Goal: Information Seeking & Learning: Learn about a topic

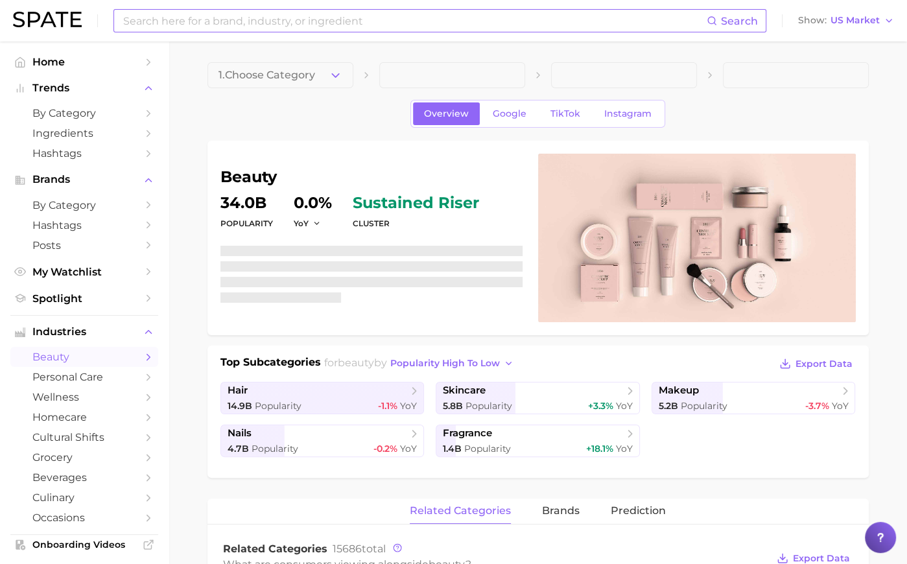
click at [157, 20] on input at bounding box center [414, 21] width 585 height 22
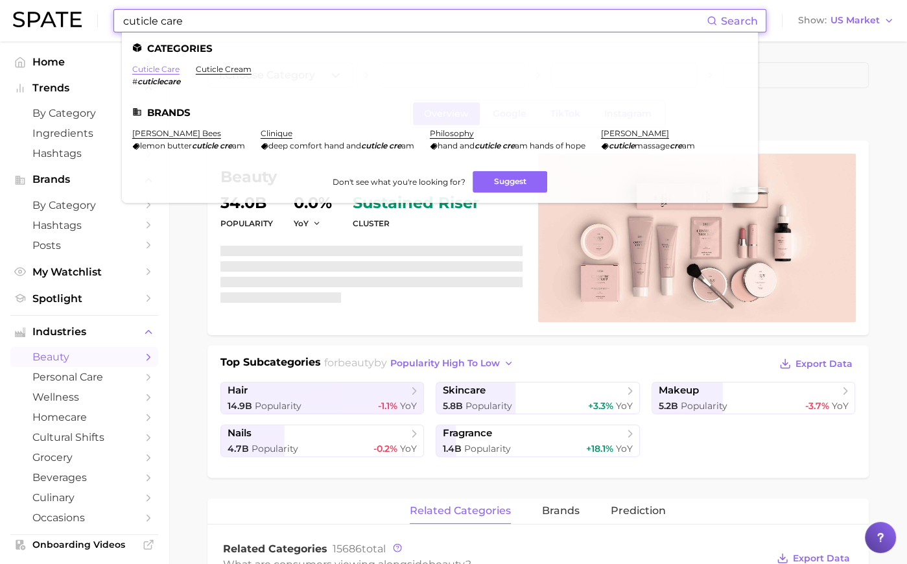
type input "cuticle care"
click at [157, 71] on link "cuticle care" at bounding box center [155, 69] width 47 height 10
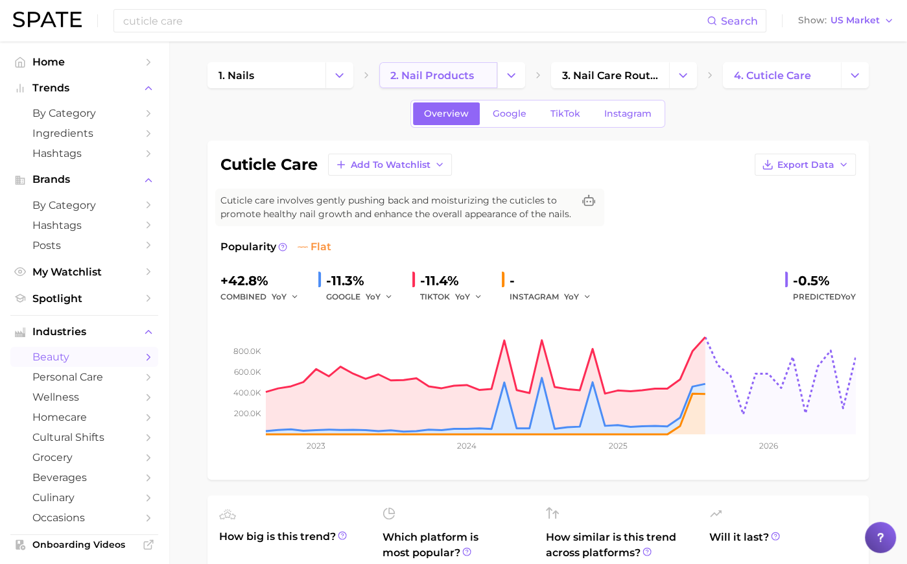
click at [479, 71] on link "2. nail products" at bounding box center [438, 75] width 118 height 26
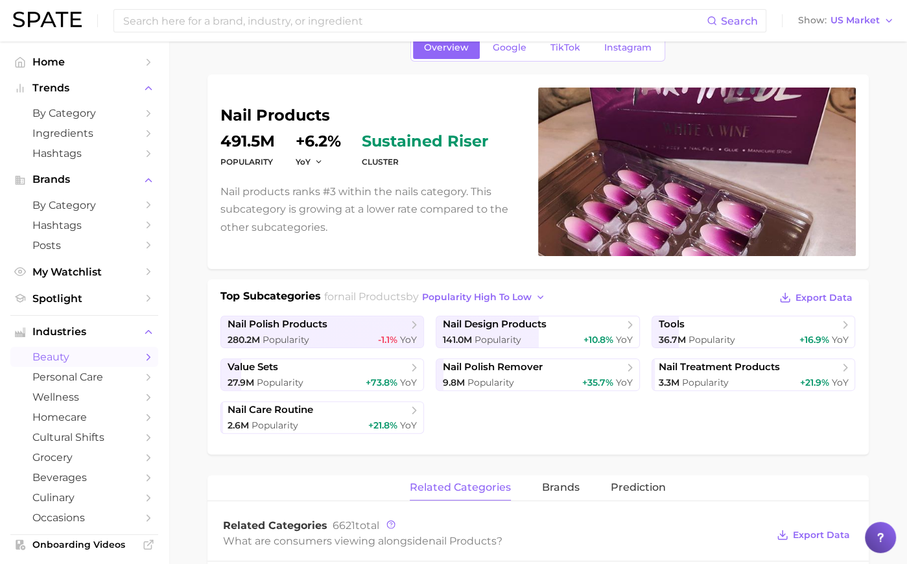
scroll to position [91, 0]
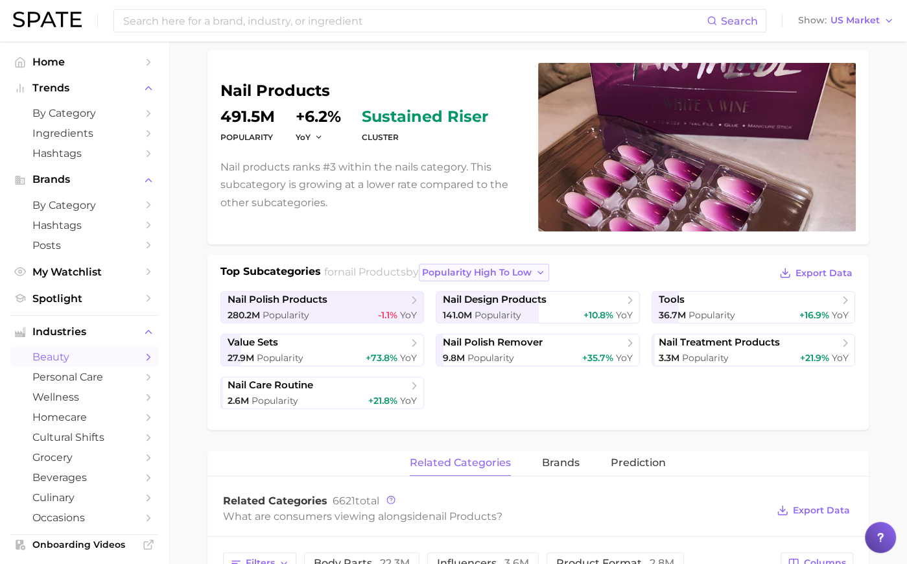
click at [468, 279] on button "popularity high to low" at bounding box center [484, 273] width 130 height 18
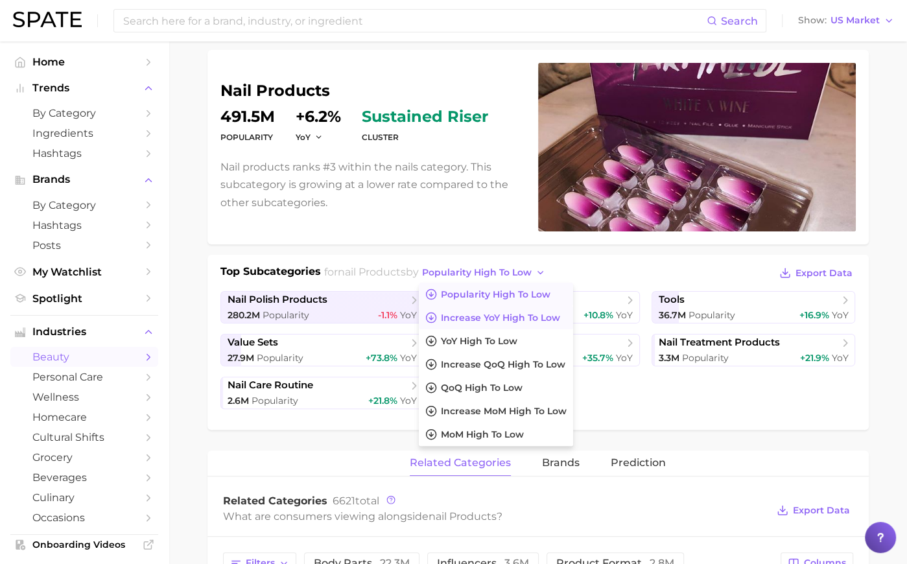
click at [471, 320] on span "Increase YoY high to low" at bounding box center [500, 318] width 119 height 11
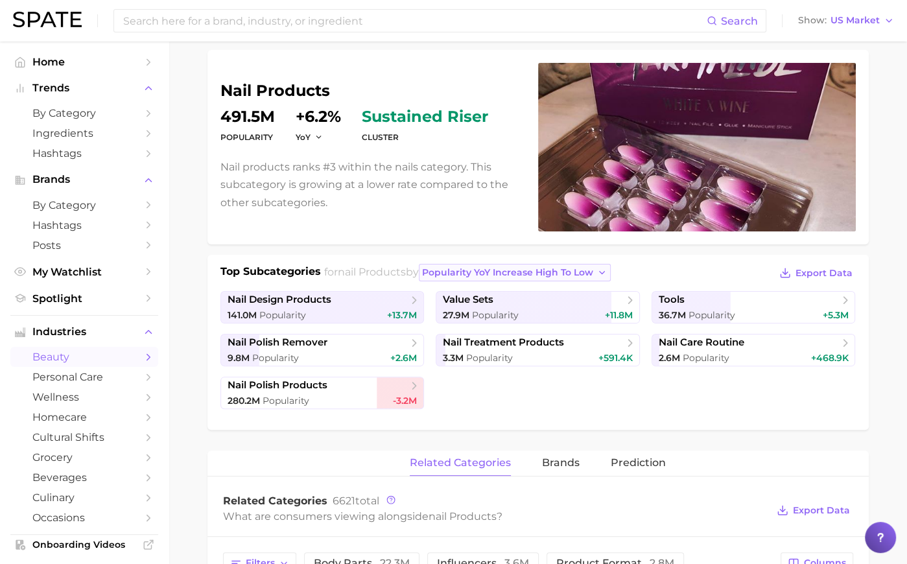
click at [495, 270] on span "Popularity YoY increase high to low" at bounding box center [507, 272] width 171 height 11
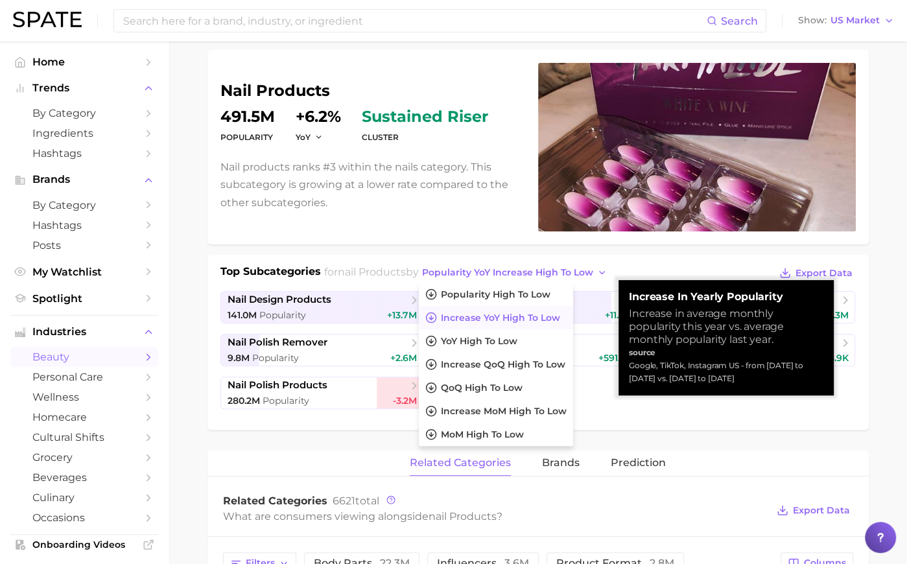
click at [495, 257] on div "Top Subcategories for nail products by Popularity YoY increase high to low Popu…" at bounding box center [538, 342] width 661 height 175
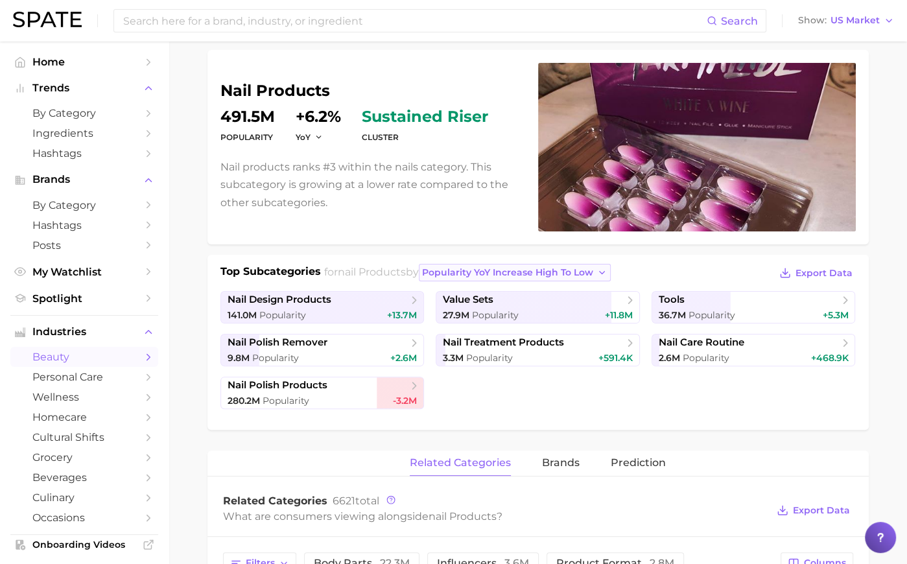
click at [494, 267] on span "Popularity YoY increase high to low" at bounding box center [507, 272] width 171 height 11
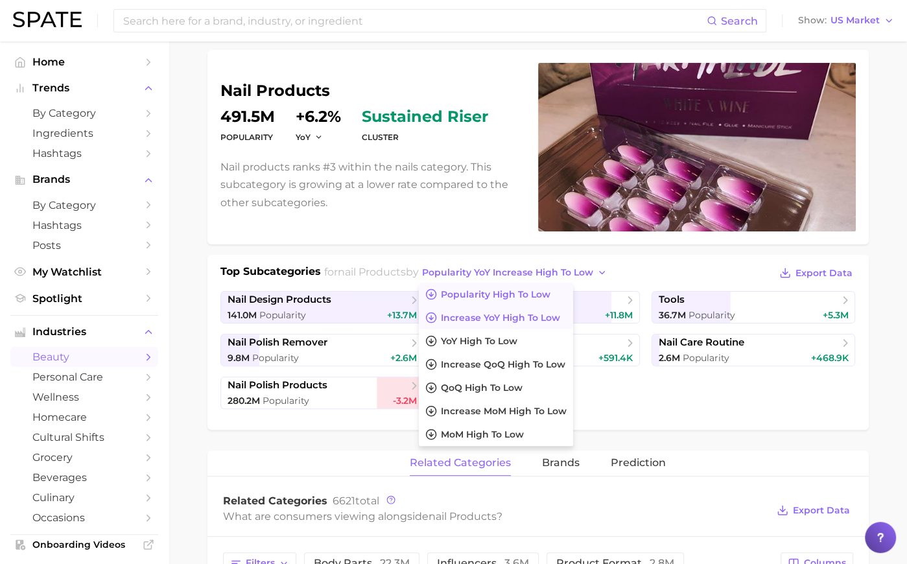
click at [477, 297] on span "Popularity high to low" at bounding box center [496, 294] width 110 height 11
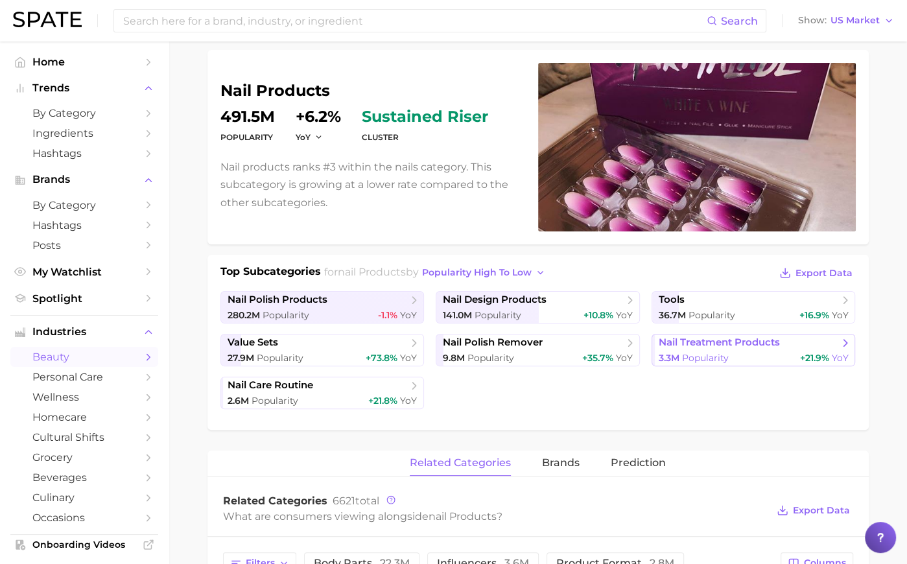
click at [719, 345] on span "nail treatment products" at bounding box center [719, 343] width 121 height 12
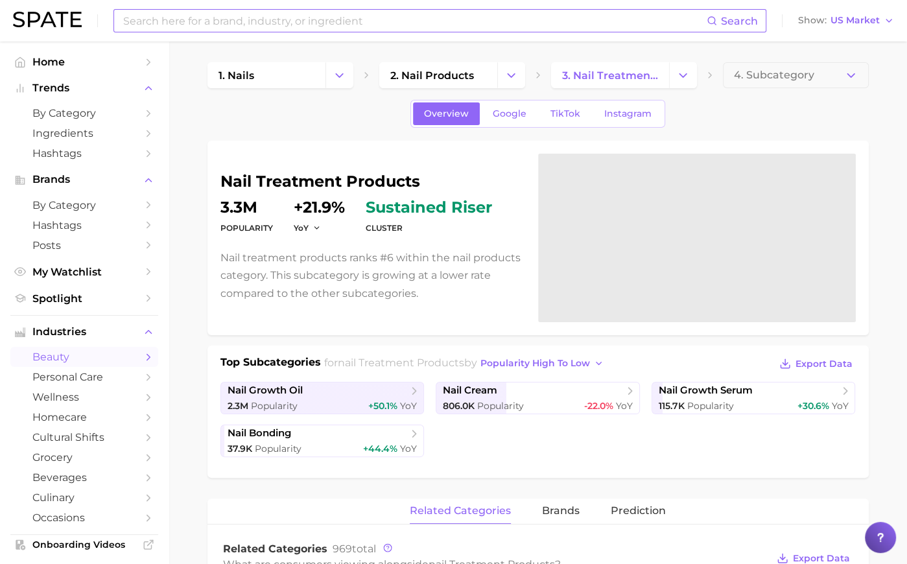
click at [244, 23] on input at bounding box center [414, 21] width 585 height 22
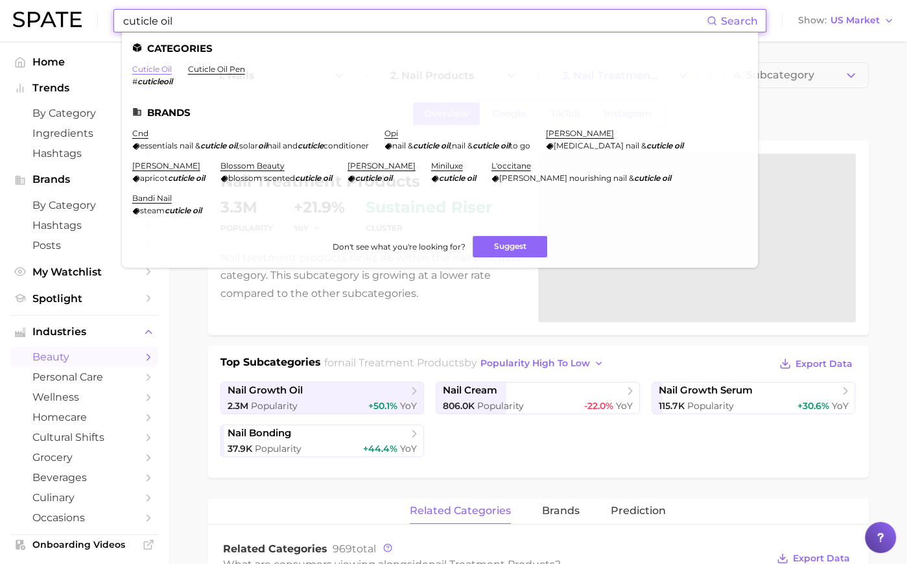
type input "cuticle oil"
click at [161, 67] on link "cuticle oil" at bounding box center [152, 69] width 40 height 10
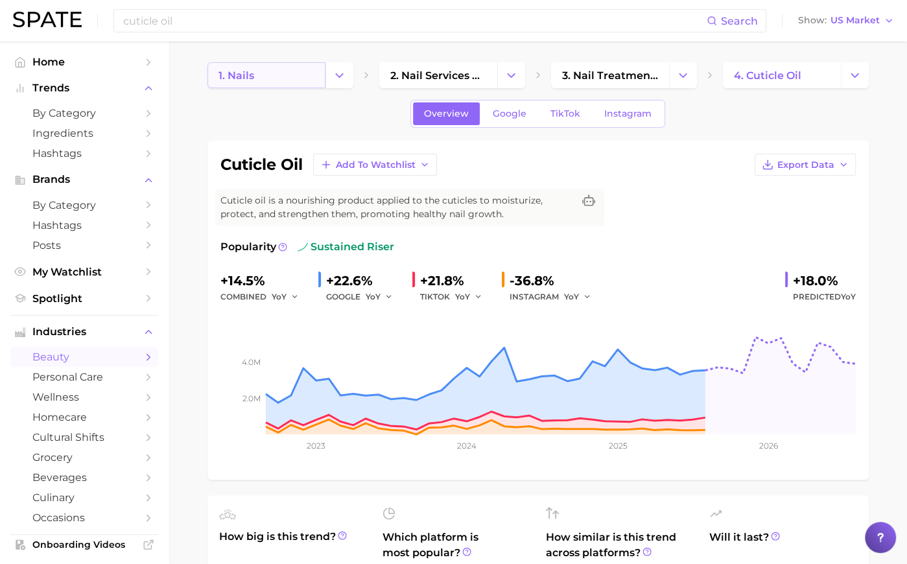
click at [297, 85] on link "1. nails" at bounding box center [267, 75] width 118 height 26
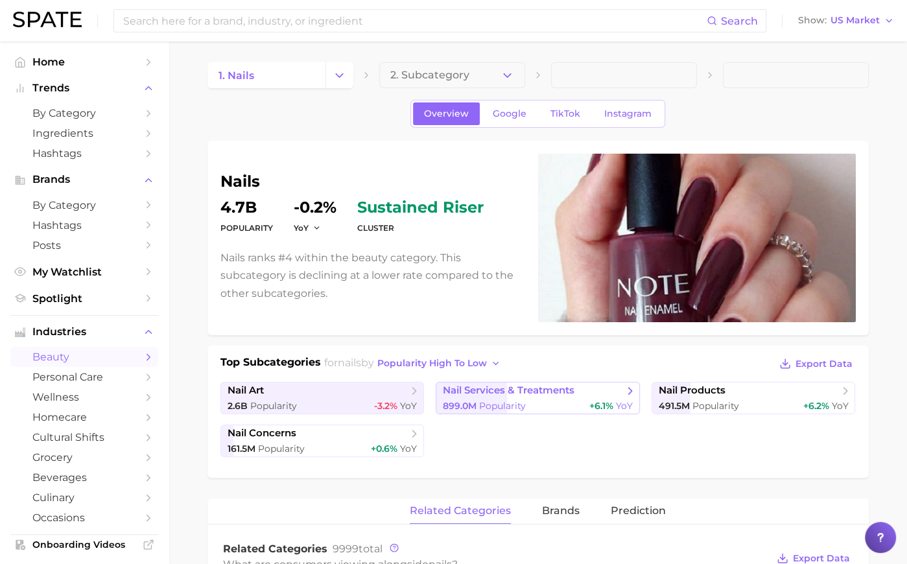
click at [512, 401] on span "Popularity" at bounding box center [502, 406] width 47 height 12
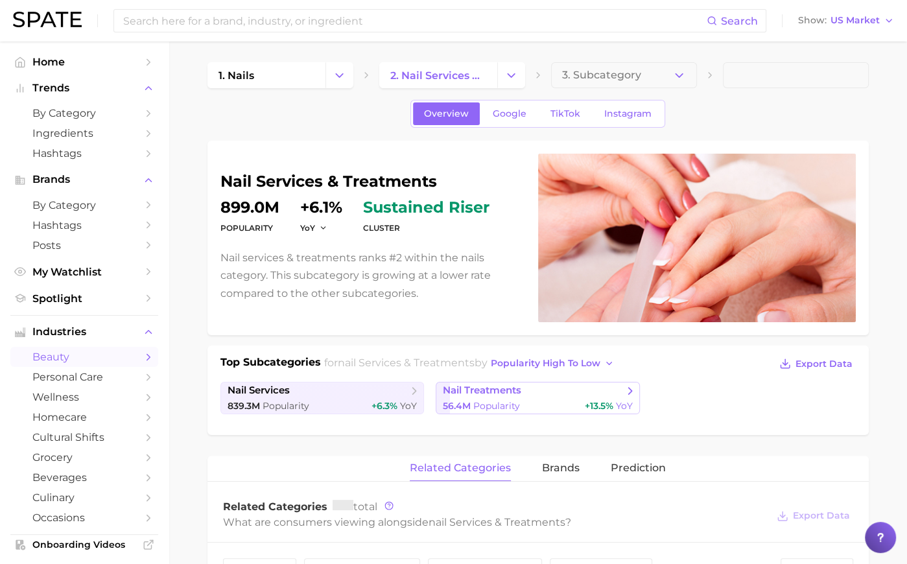
click at [479, 400] on span "Popularity" at bounding box center [496, 406] width 47 height 12
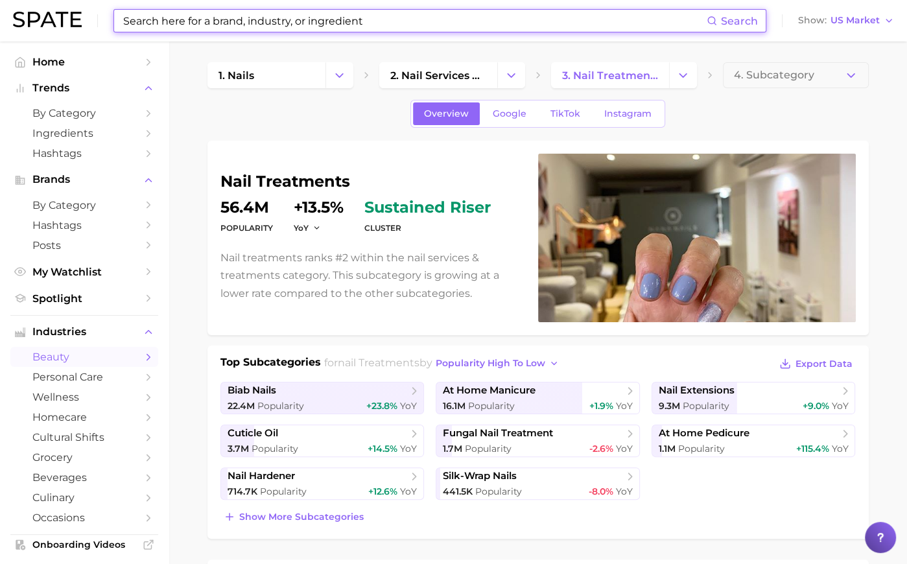
click at [291, 18] on input at bounding box center [414, 21] width 585 height 22
click at [331, 517] on span "Show more subcategories" at bounding box center [301, 517] width 125 height 11
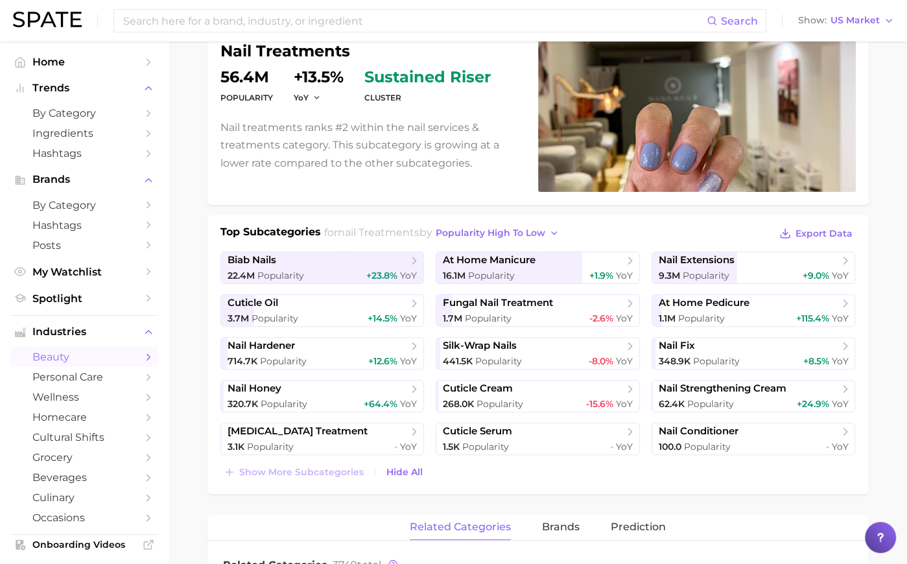
scroll to position [134, 0]
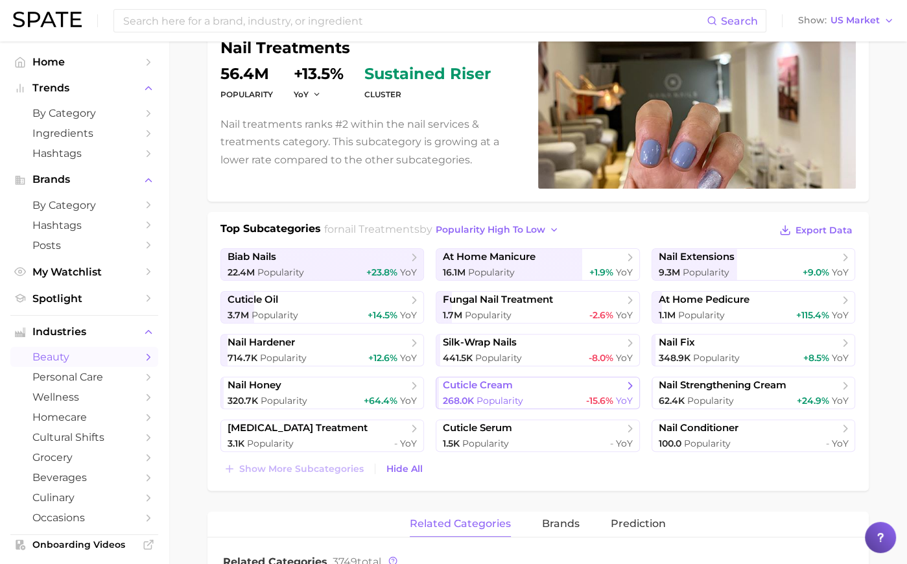
click at [545, 386] on span "cuticle cream" at bounding box center [533, 385] width 180 height 13
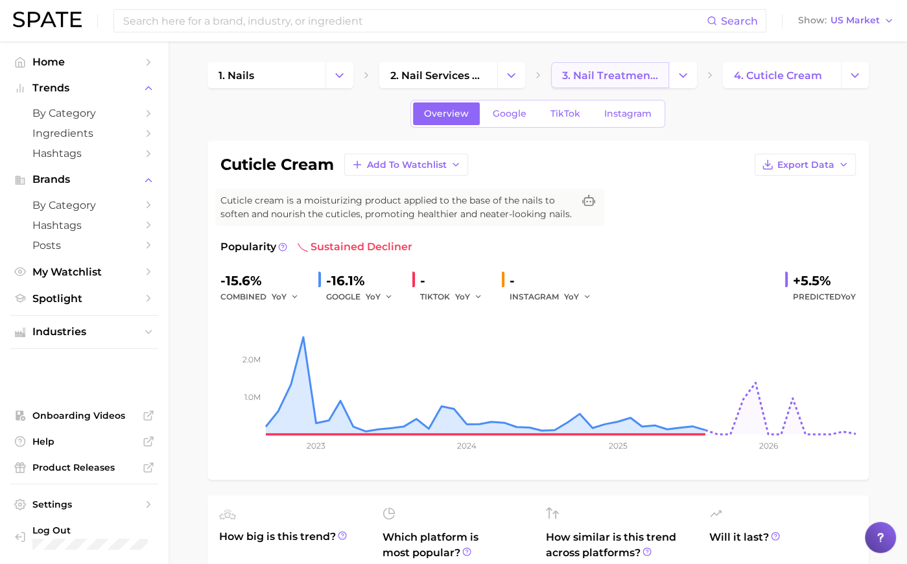
click at [620, 84] on link "3. nail treatments" at bounding box center [610, 75] width 118 height 26
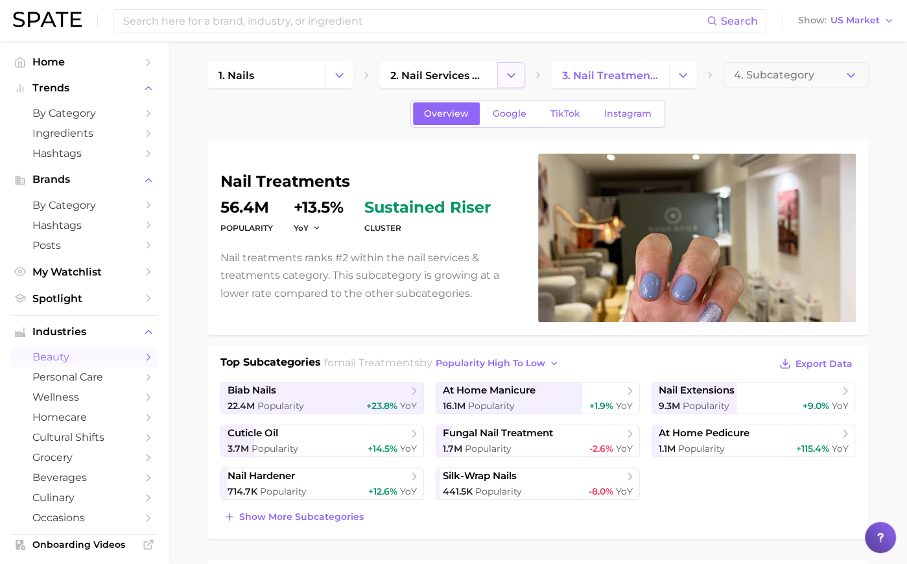
click at [507, 69] on icon "Change Category" at bounding box center [512, 76] width 14 height 14
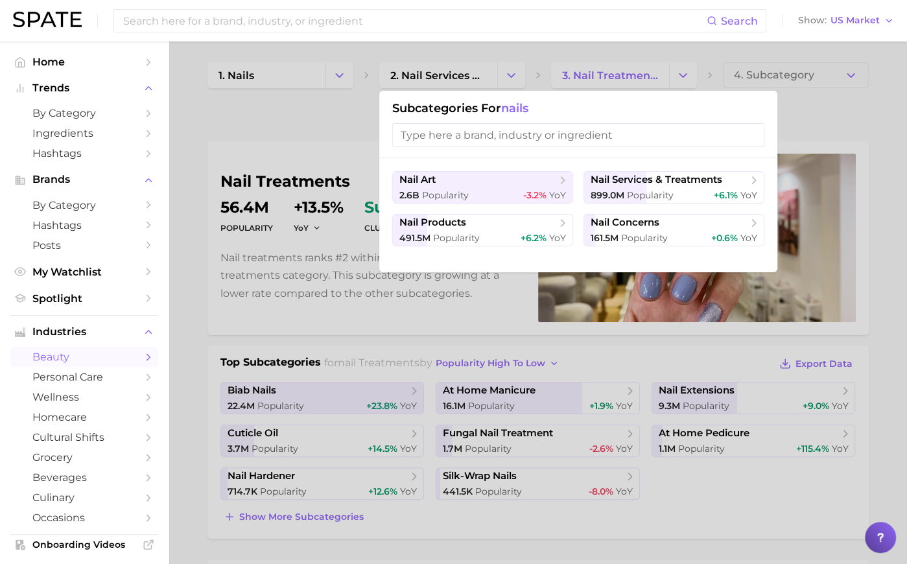
click at [507, 69] on div at bounding box center [453, 282] width 907 height 564
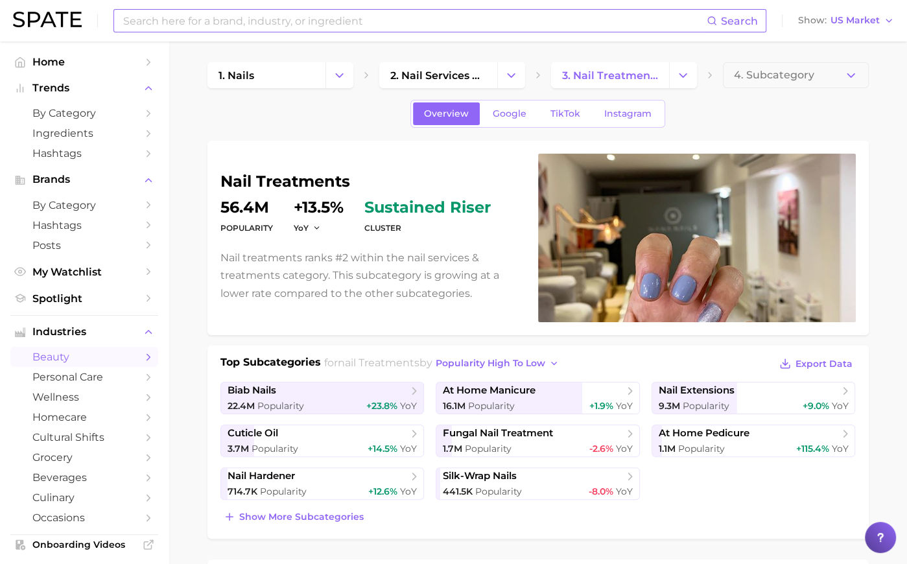
click at [329, 18] on input at bounding box center [414, 21] width 585 height 22
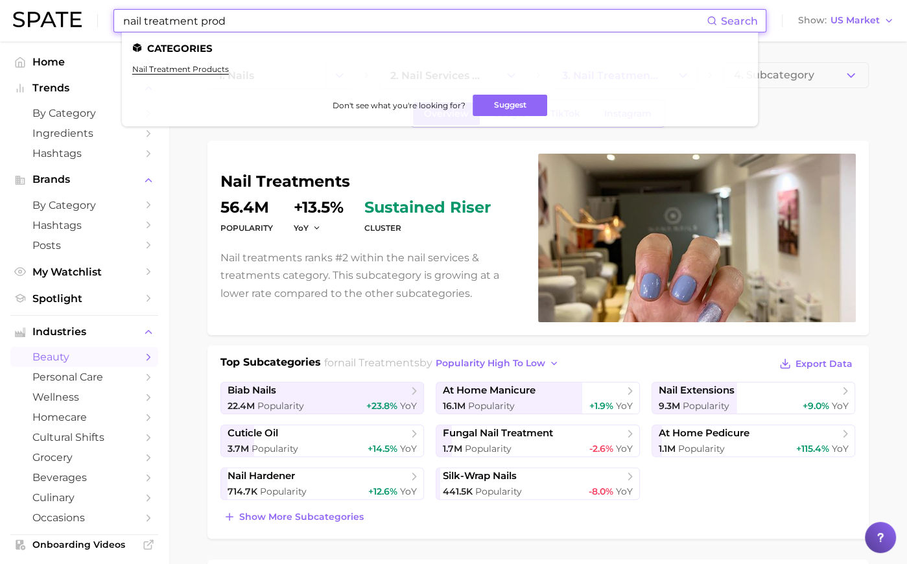
type input "nail treatment prod"
click at [184, 75] on ul "nail treatment products" at bounding box center [439, 74] width 615 height 20
click at [188, 73] on link "nail treatment products" at bounding box center [180, 69] width 97 height 10
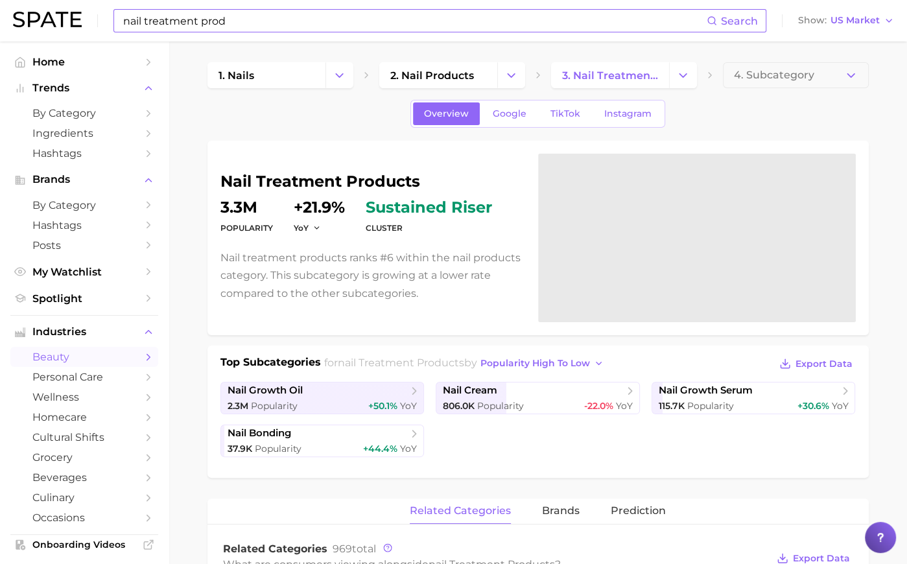
click at [351, 25] on input "nail treatment prod" at bounding box center [414, 21] width 585 height 22
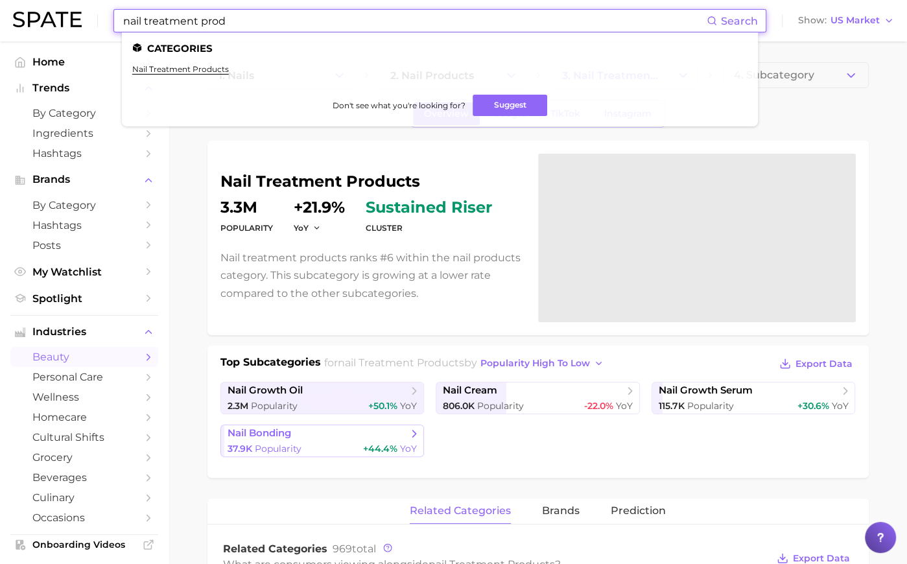
click at [353, 438] on span "nail bonding" at bounding box center [318, 433] width 180 height 13
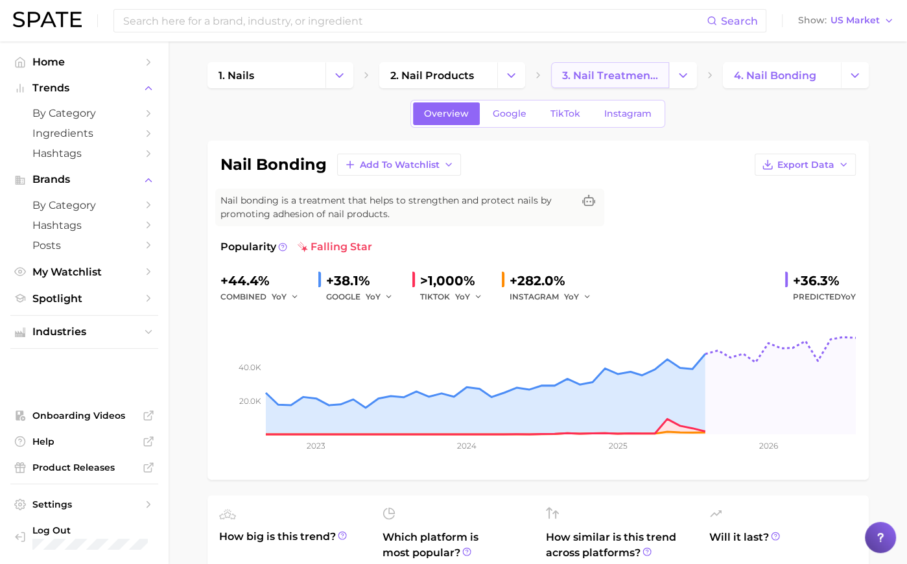
click at [598, 73] on span "3. nail treatment products" at bounding box center [610, 75] width 96 height 12
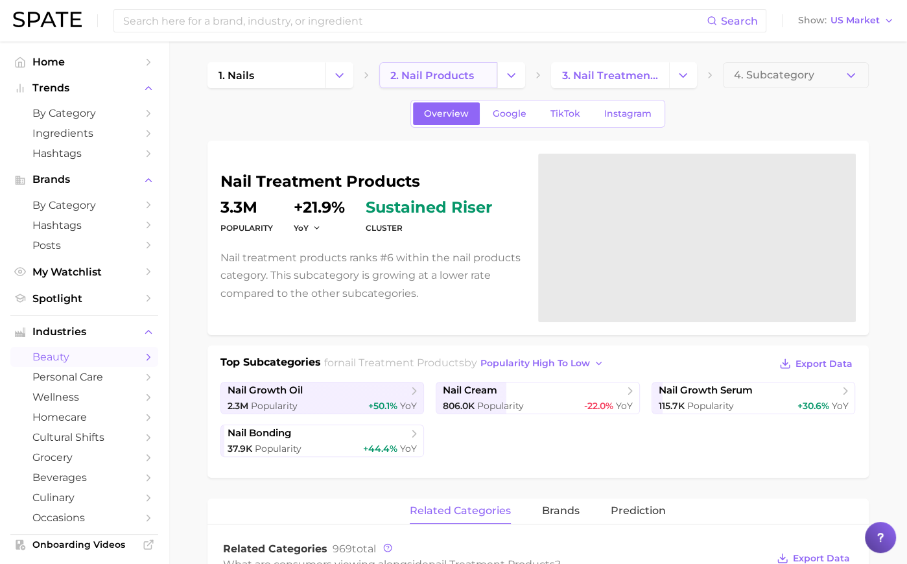
click at [451, 78] on span "2. nail products" at bounding box center [432, 75] width 84 height 12
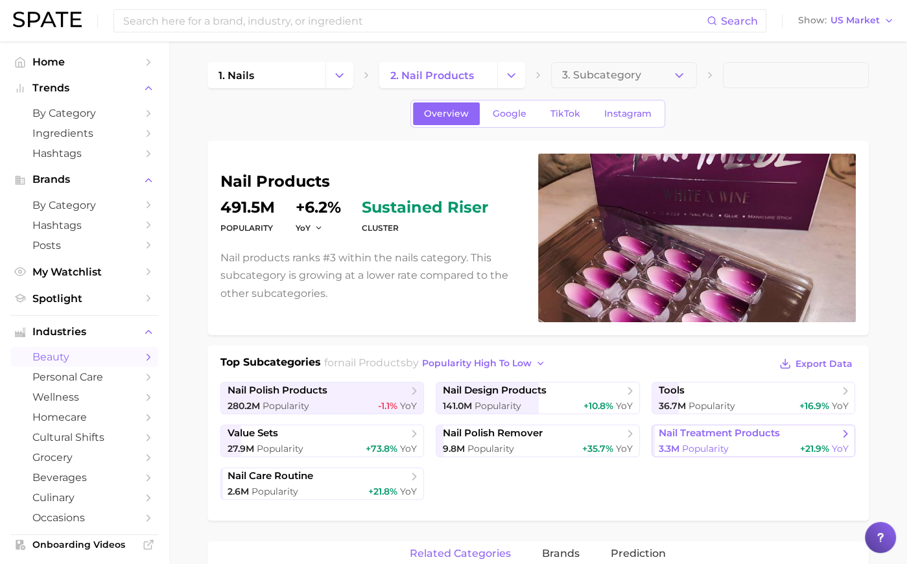
click at [709, 435] on span "nail treatment products" at bounding box center [719, 433] width 121 height 12
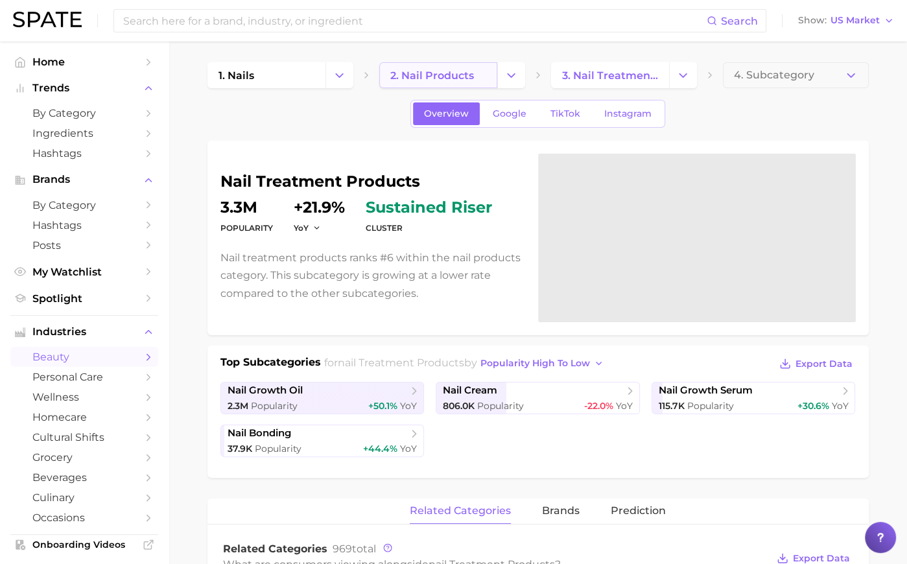
click at [477, 71] on link "2. nail products" at bounding box center [438, 75] width 118 height 26
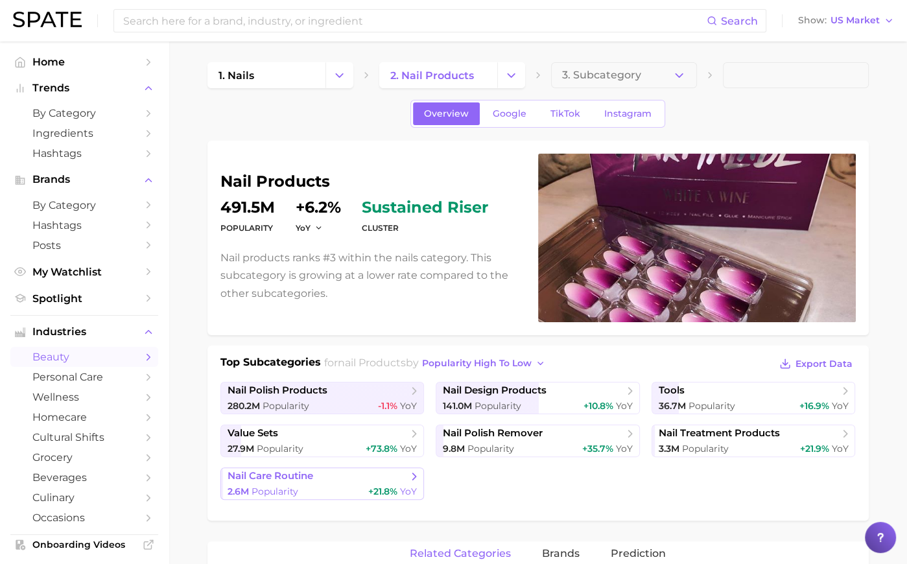
click at [298, 482] on link "nail care routine 2.6m Popularity +21.8% YoY" at bounding box center [322, 484] width 204 height 32
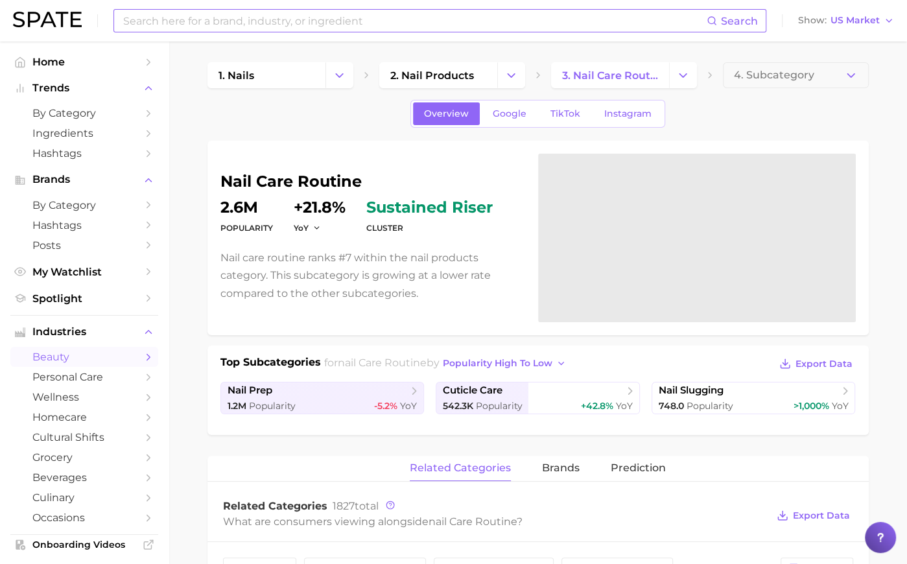
click at [333, 28] on input at bounding box center [414, 21] width 585 height 22
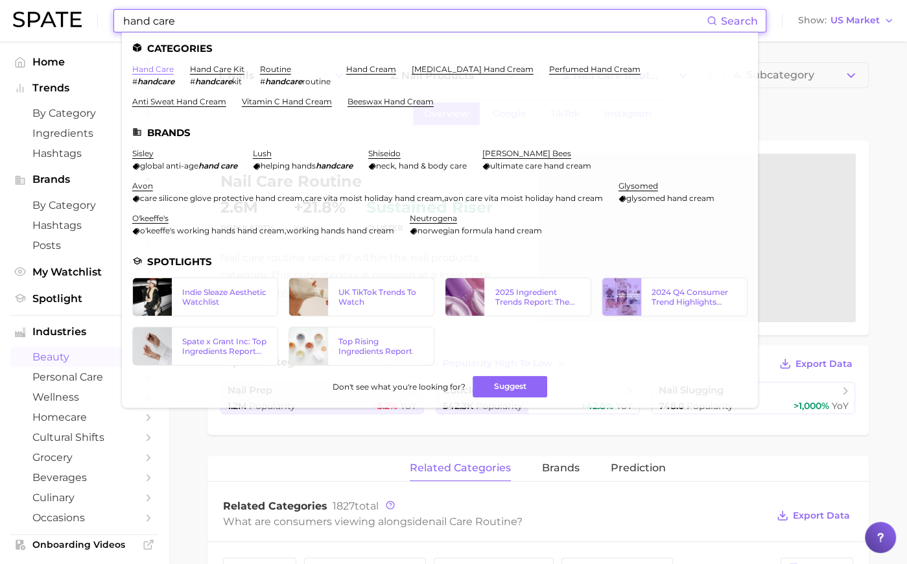
type input "hand care"
click at [158, 70] on link "hand care" at bounding box center [153, 69] width 42 height 10
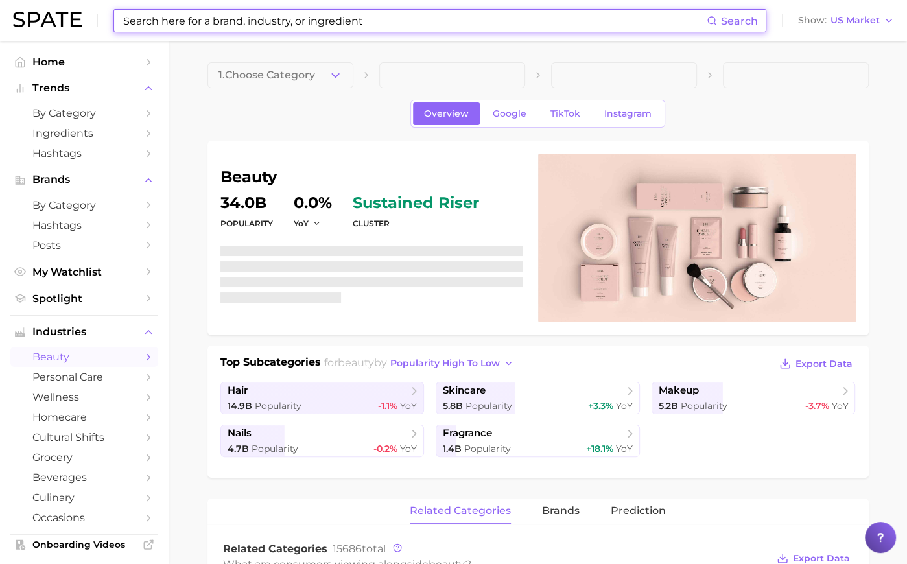
click at [167, 24] on input at bounding box center [414, 21] width 585 height 22
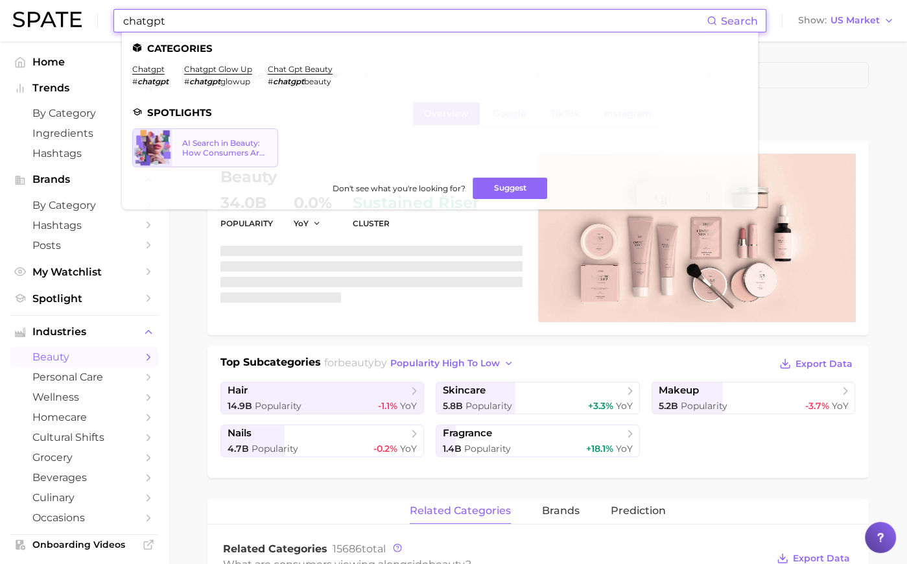
type input "chatgpt"
click at [197, 150] on div "AI Search in Beauty: How Consumers Are Using ChatGPT vs. Google Search" at bounding box center [224, 147] width 85 height 19
